Goal: Communication & Community: Ask a question

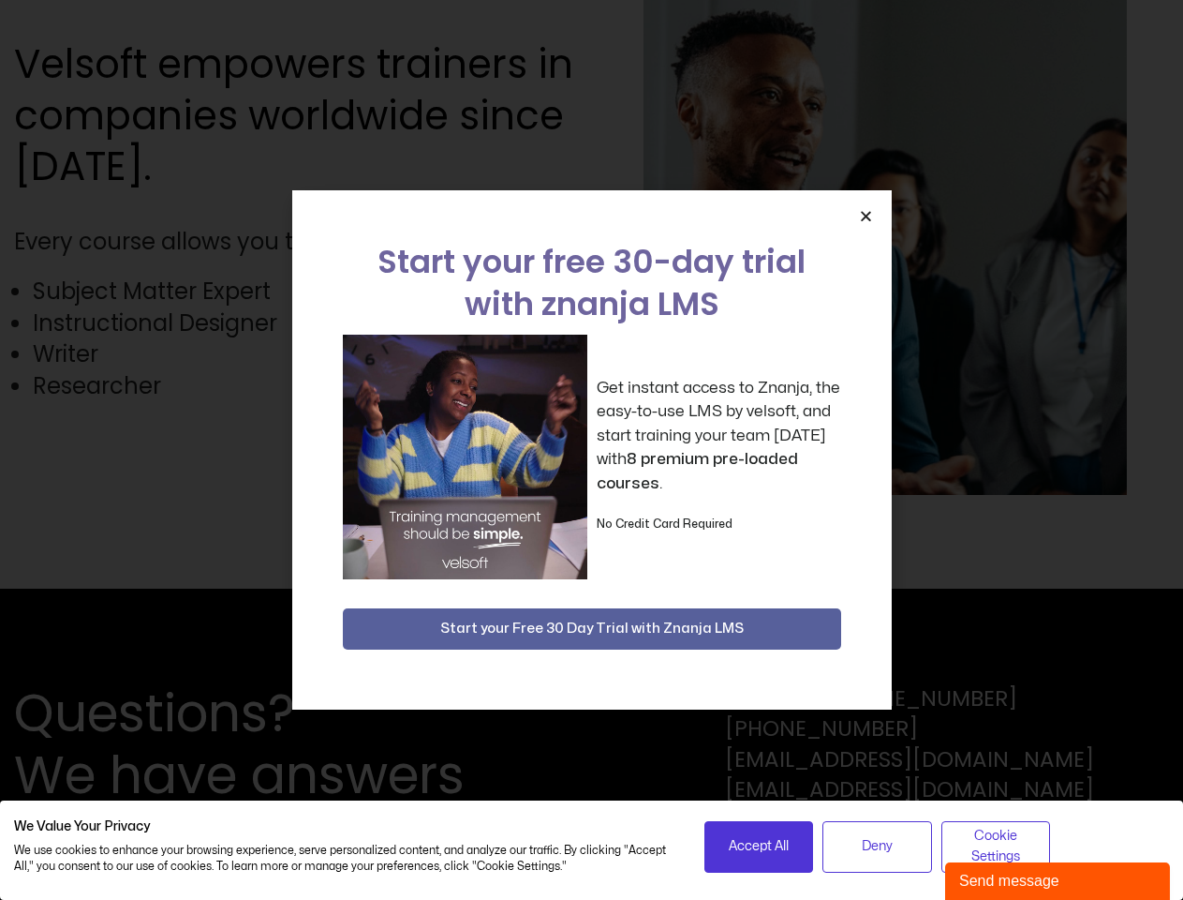
click at [591, 450] on div "Get instant access to Znanja, the easy-to-use LMS by velsoft, and start trainin…" at bounding box center [592, 457] width 498 height 245
click at [866, 216] on icon "Close" at bounding box center [866, 216] width 14 height 14
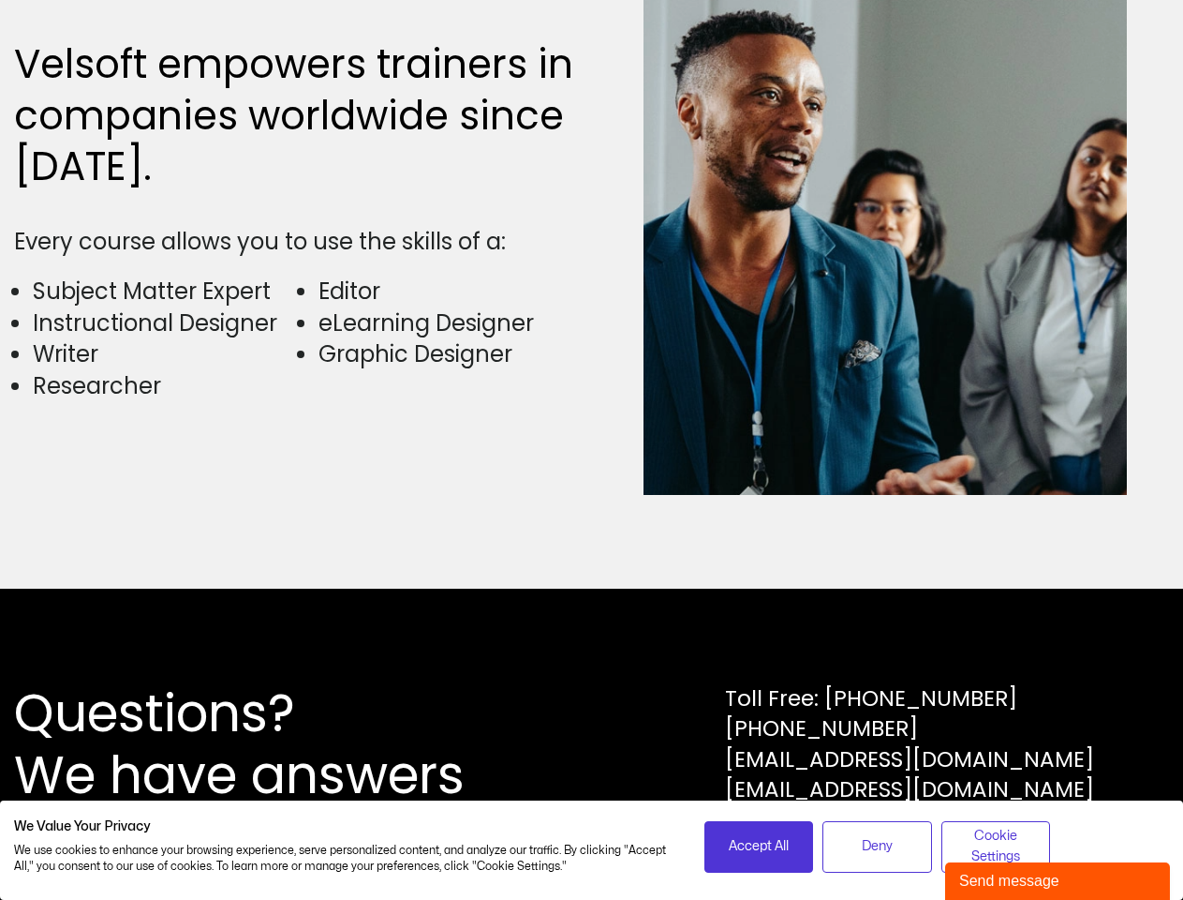
click at [592, 629] on div "Questions? We have answers Toll Free: [PHONE_NUMBER] [PHONE_NUMBER] [EMAIL_ADDR…" at bounding box center [591, 743] width 1183 height 311
click at [759, 846] on span "Accept All" at bounding box center [759, 846] width 60 height 21
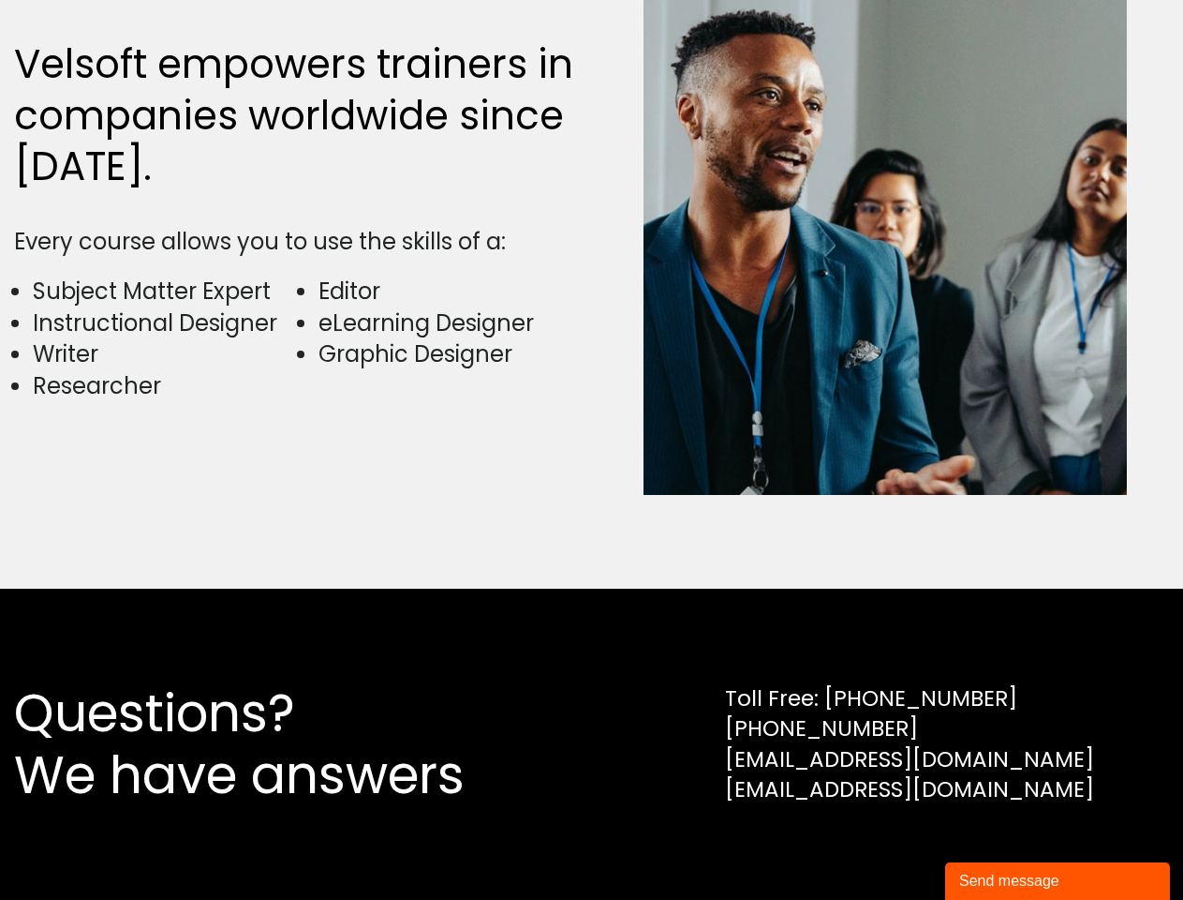
click at [877, 846] on div "Questions? We have answers Toll Free: [PHONE_NUMBER] [PHONE_NUMBER] [EMAIL_ADDR…" at bounding box center [591, 743] width 1183 height 311
click at [996, 846] on div "Questions? We have answers Toll Free: [PHONE_NUMBER] [PHONE_NUMBER] [EMAIL_ADDR…" at bounding box center [591, 743] width 1183 height 311
click at [1058, 881] on div "Send message" at bounding box center [1058, 881] width 197 height 22
